Goal: Transaction & Acquisition: Subscribe to service/newsletter

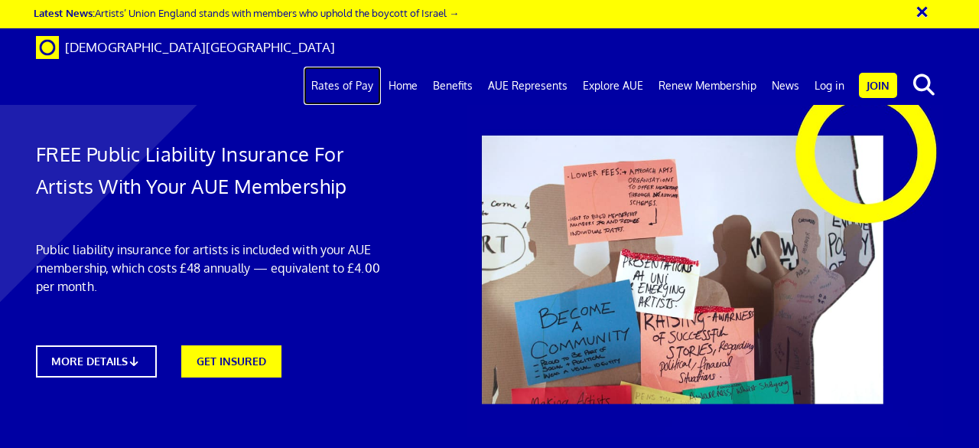
click at [364, 67] on link "Rates of Pay" at bounding box center [342, 86] width 77 height 38
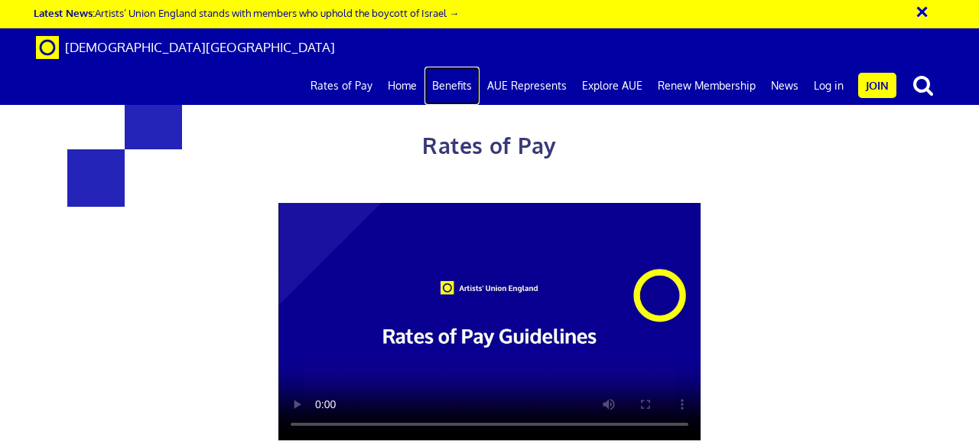
click at [464, 67] on link "Benefits" at bounding box center [452, 86] width 55 height 38
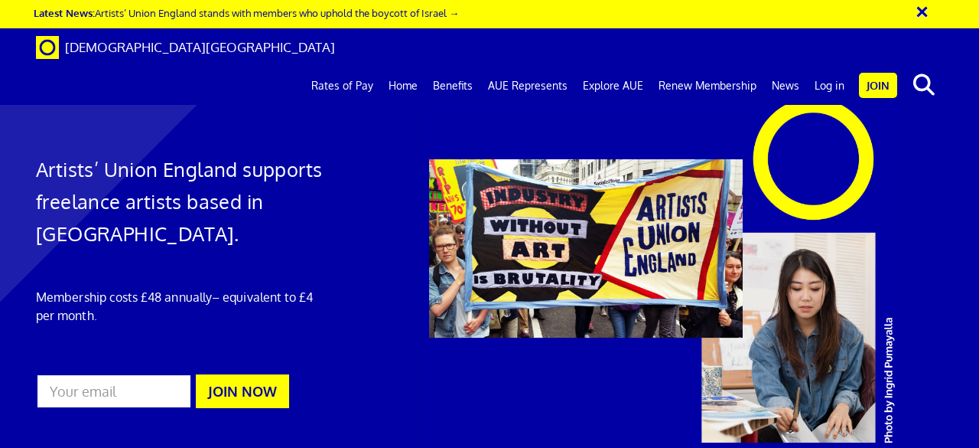
scroll to position [831, 0]
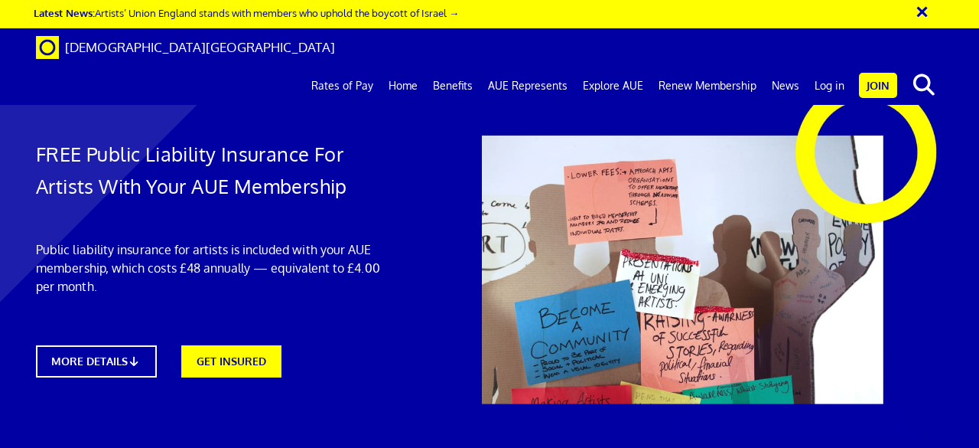
scroll to position [0, 3]
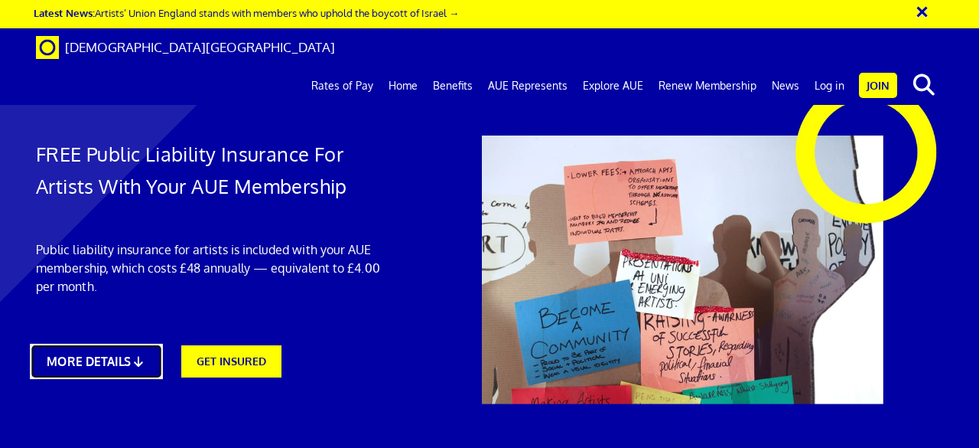
click at [132, 355] on link "MORE DETAILS" at bounding box center [96, 361] width 132 height 35
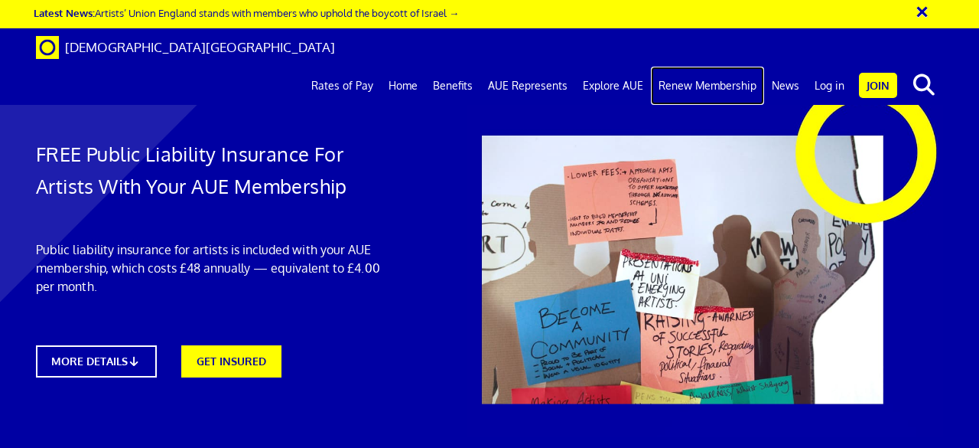
click at [732, 67] on link "Renew Membership" at bounding box center [707, 86] width 113 height 38
click at [879, 73] on link "Join" at bounding box center [878, 85] width 38 height 25
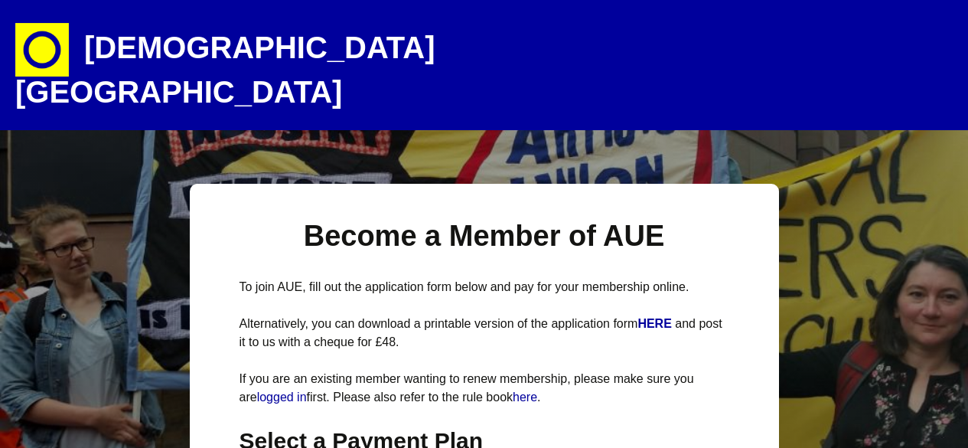
select select
